Goal: Obtain resource: Download file/media

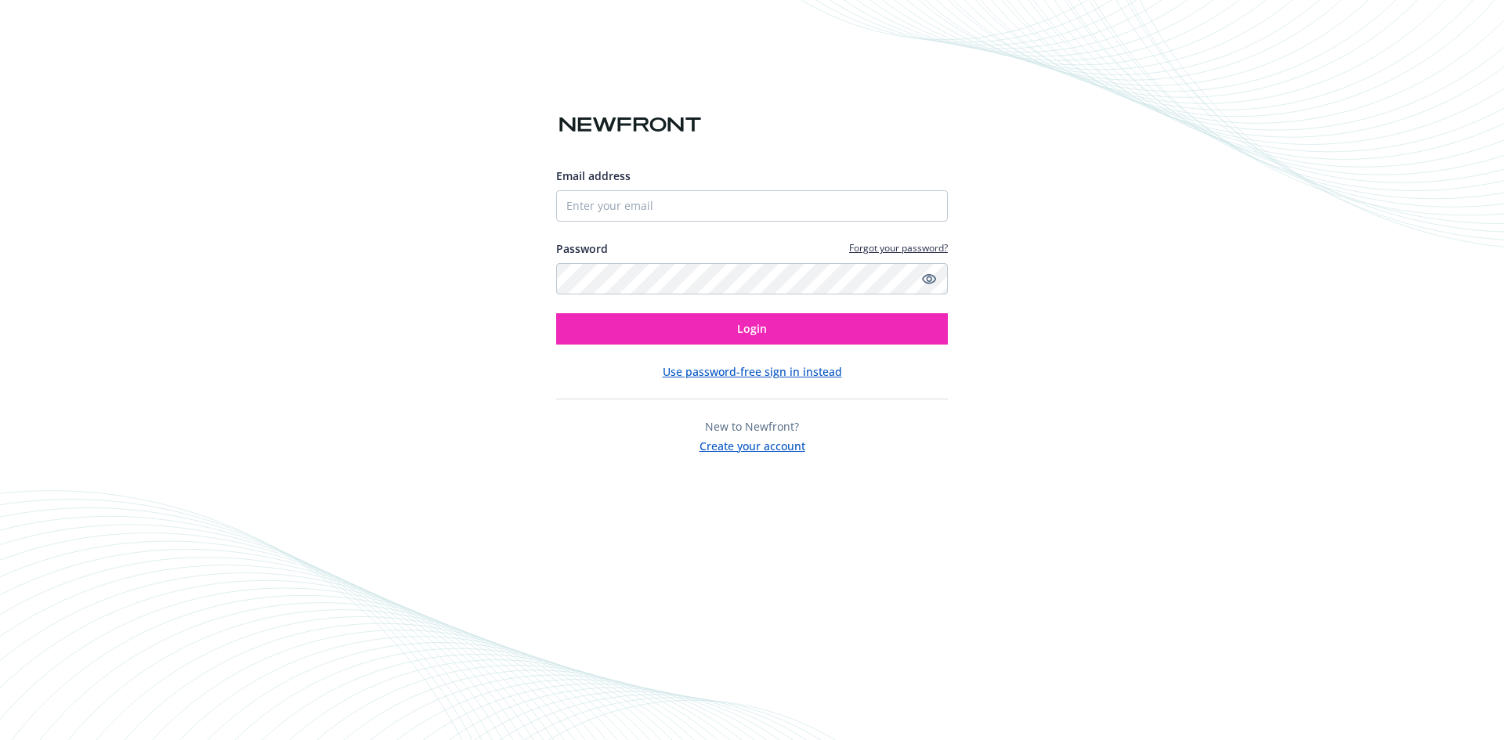
type input "[PERSON_NAME][EMAIL_ADDRESS][PERSON_NAME][DOMAIN_NAME]"
click at [556, 313] on button "Login" at bounding box center [752, 328] width 392 height 31
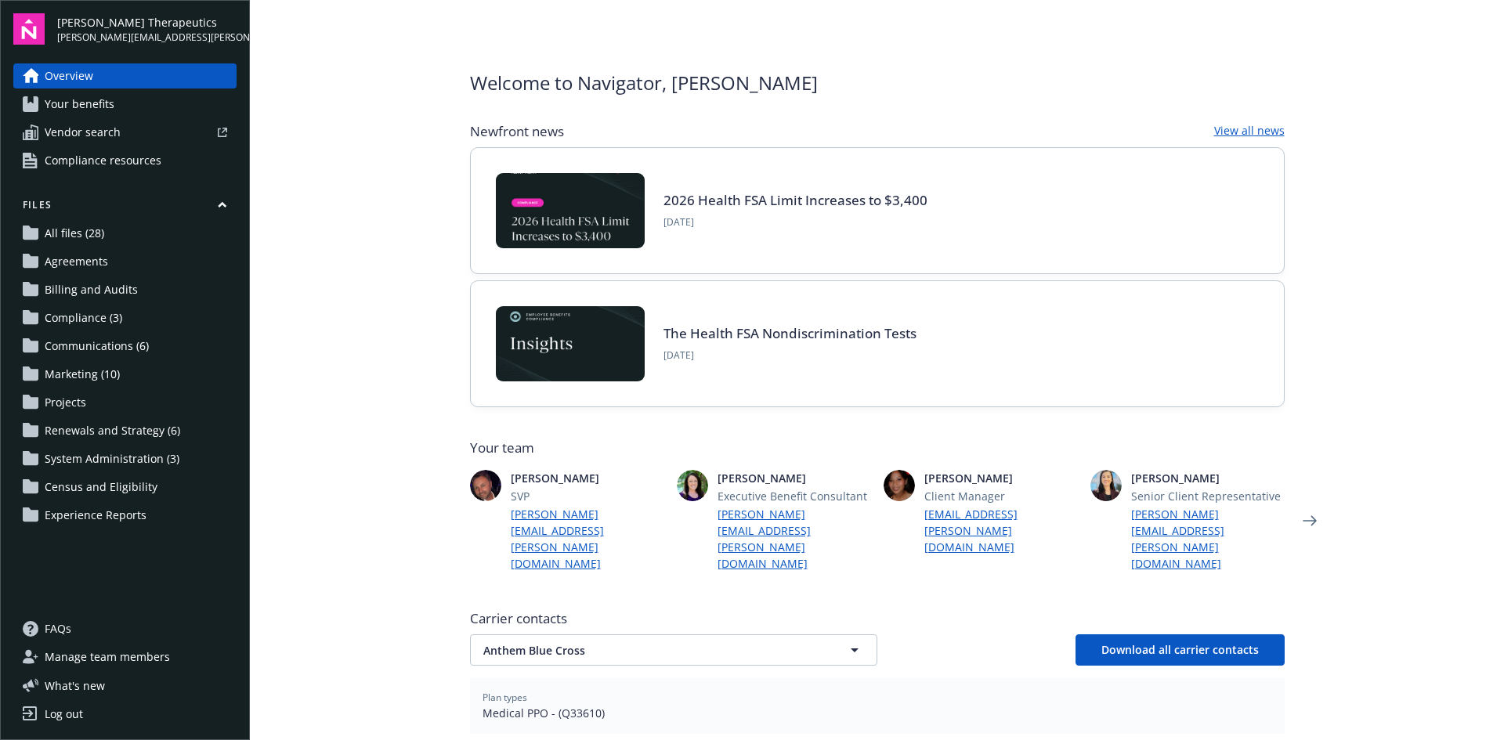
click at [72, 227] on span "All files (28)" at bounding box center [75, 233] width 60 height 25
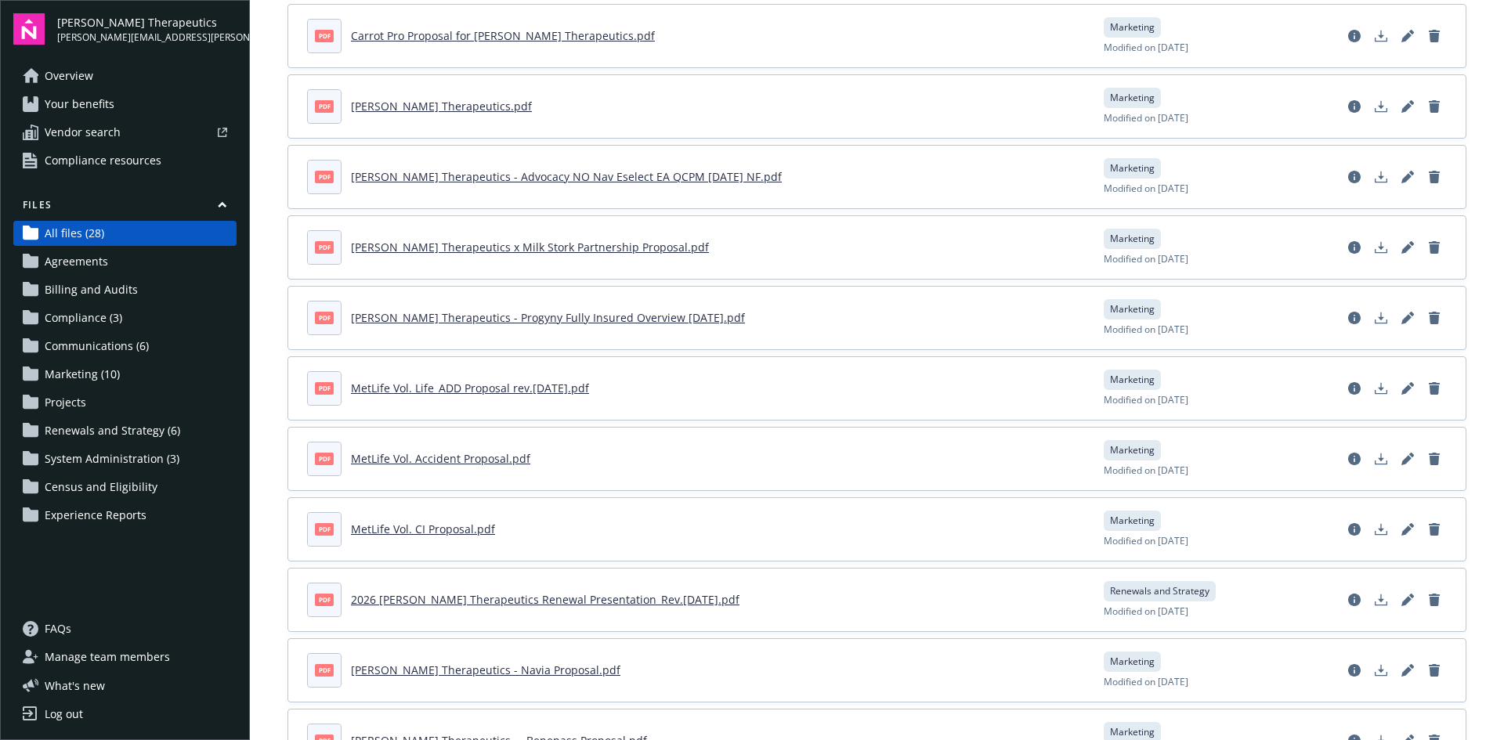
scroll to position [157, 0]
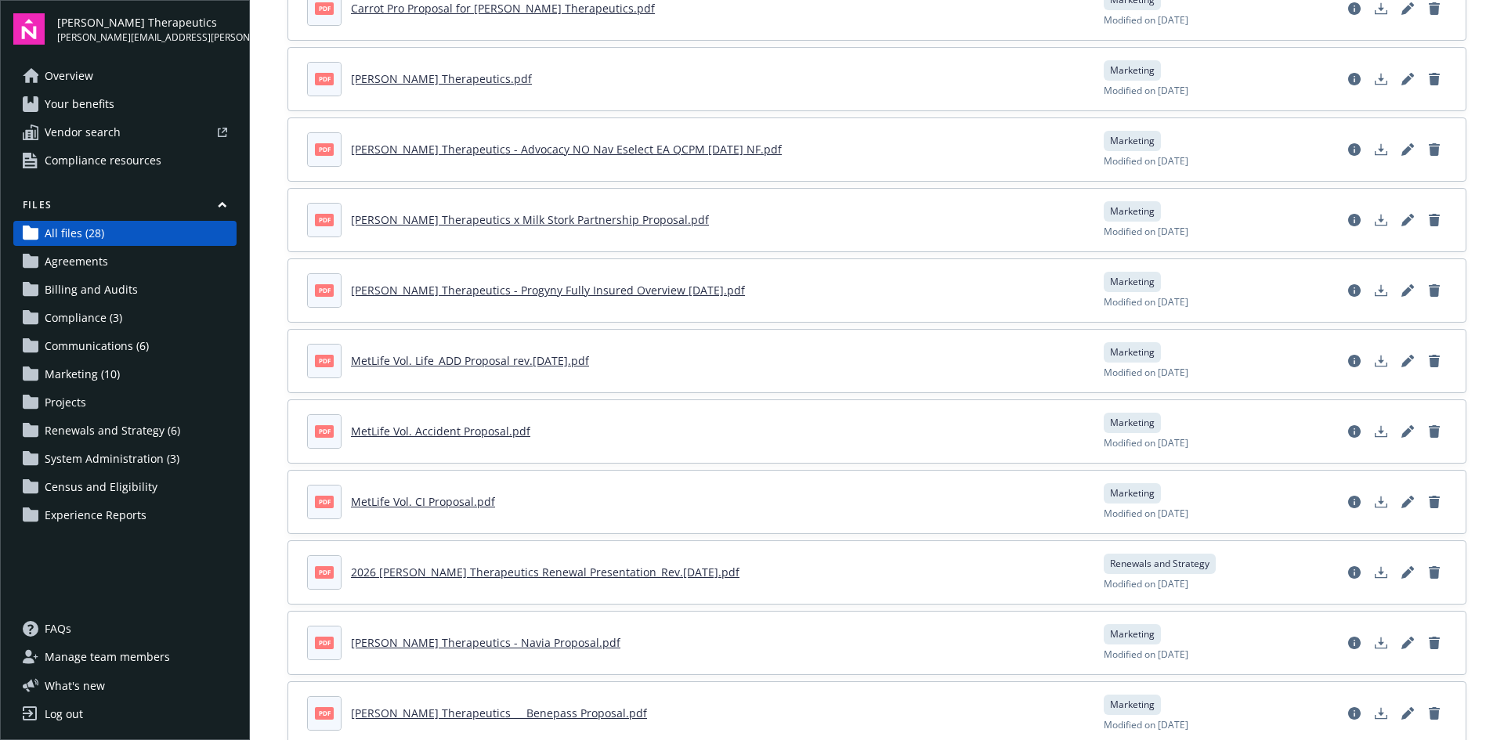
click at [572, 361] on link "MetLife Vol. Life_ADD Proposal rev.[DATE].pdf" at bounding box center [470, 360] width 238 height 15
click at [500, 362] on link "MetLife Vol. Life_ADD Proposal rev.[DATE].pdf" at bounding box center [470, 360] width 238 height 15
